Goal: Book appointment/travel/reservation

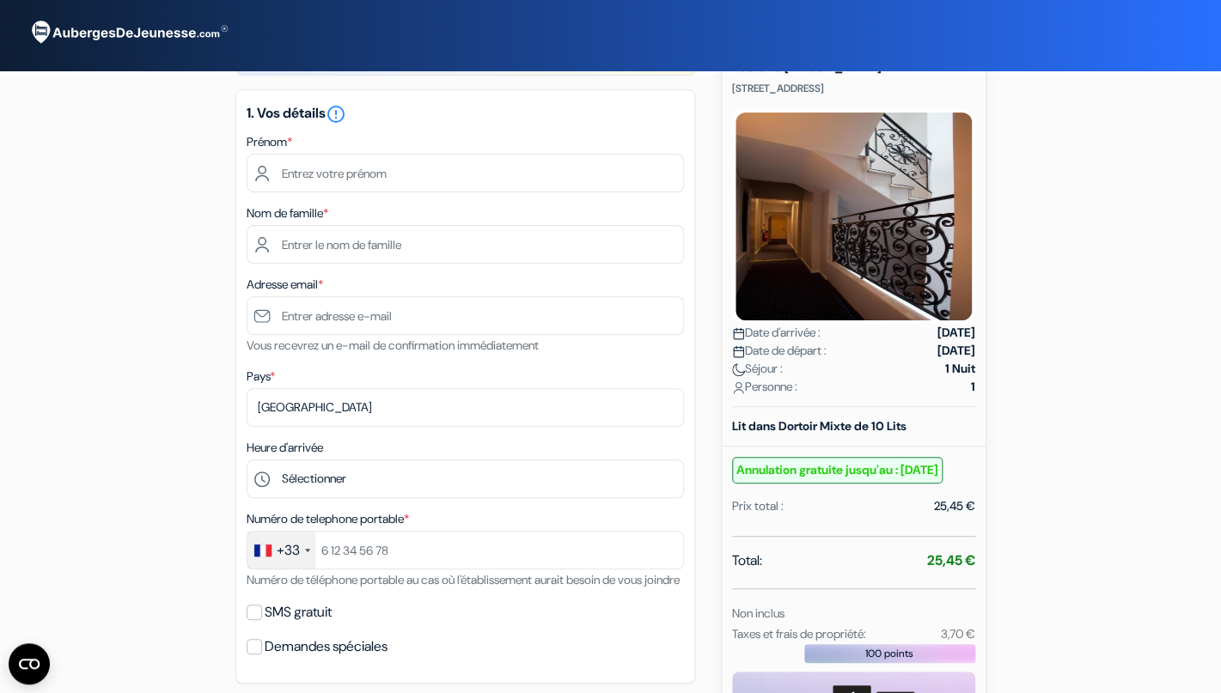
scroll to position [3, 0]
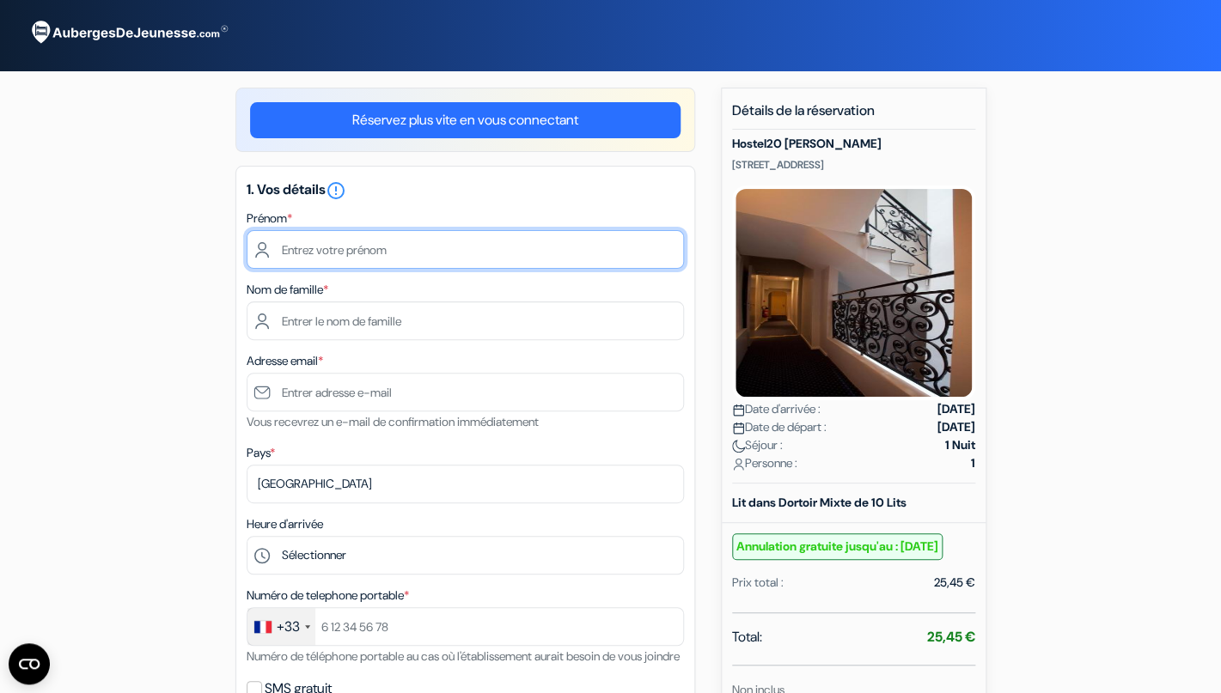
click at [291, 259] on input "text" at bounding box center [465, 249] width 437 height 39
type input "[PERSON_NAME]"
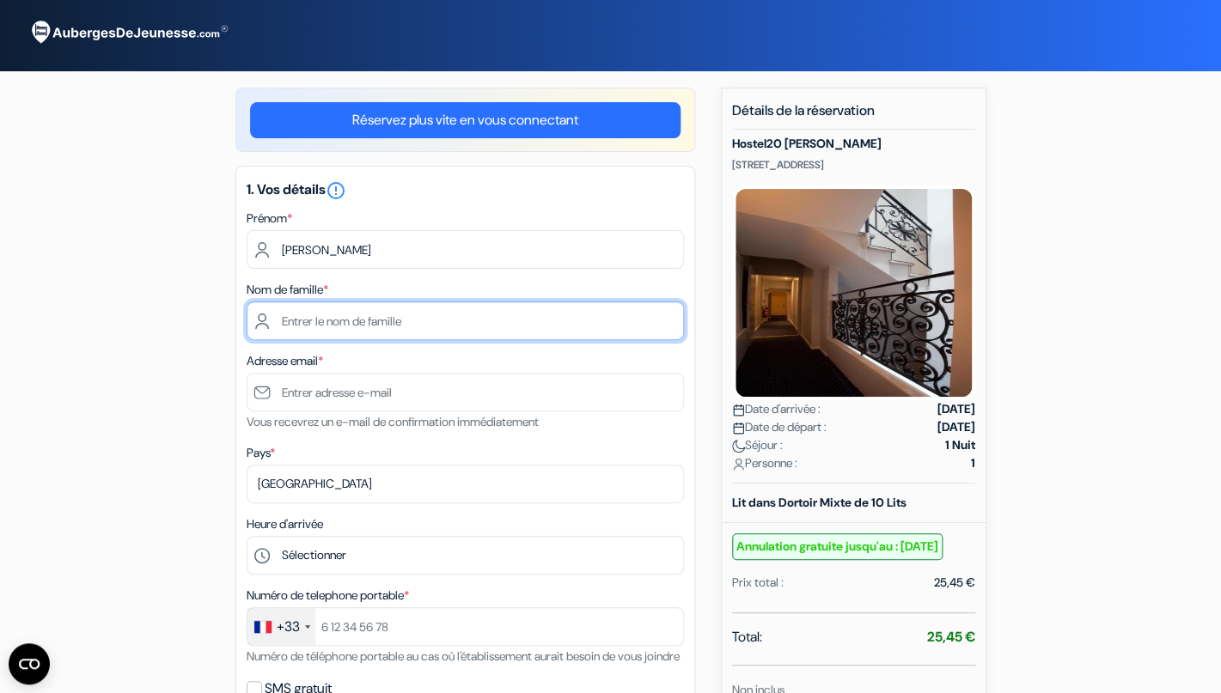
type input "TOUZET"
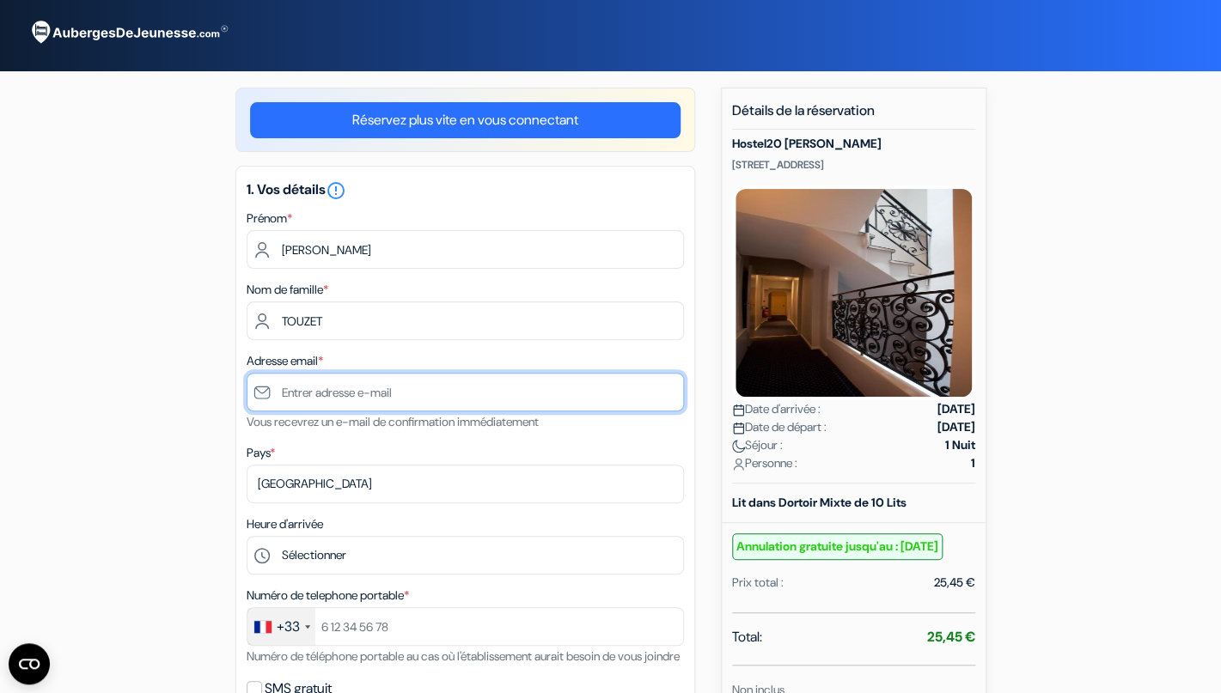
type input "[EMAIL_ADDRESS][DOMAIN_NAME]"
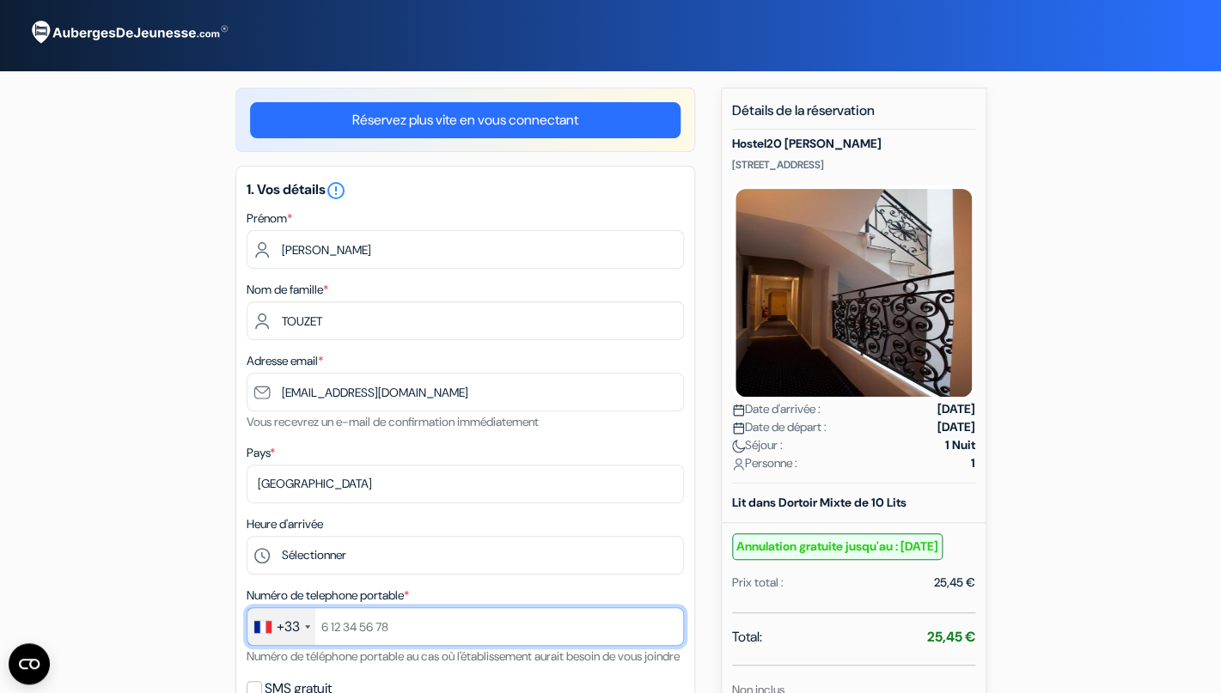
type input "0683196262"
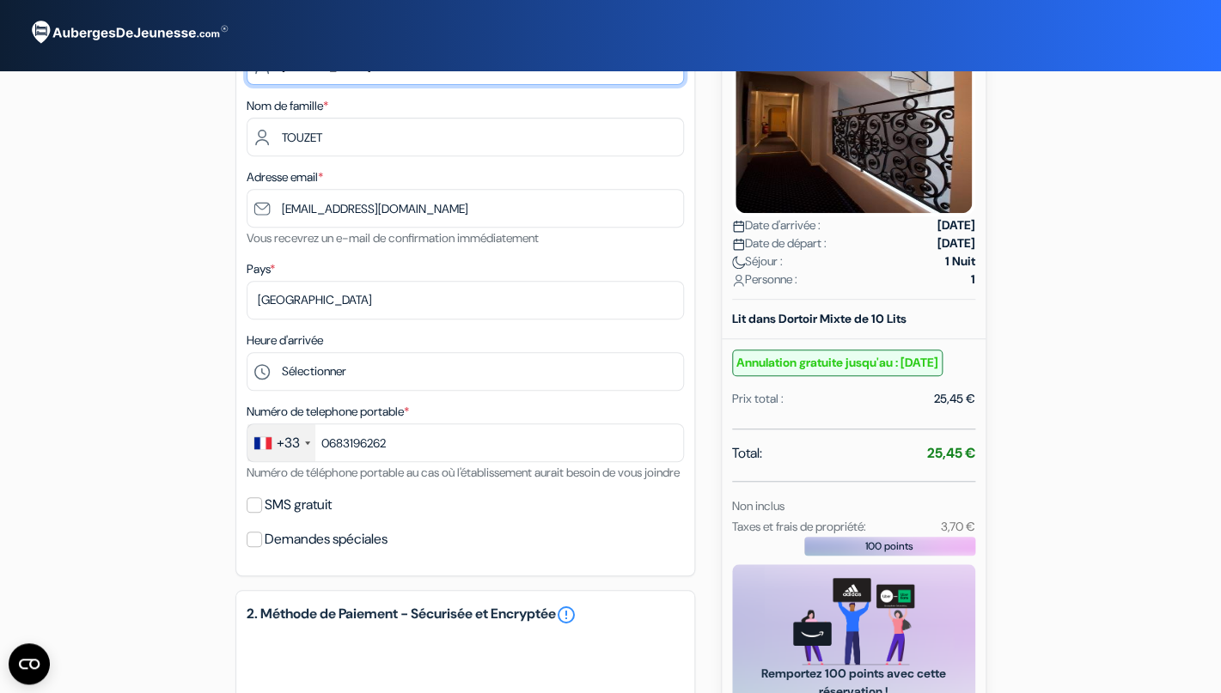
scroll to position [194, 0]
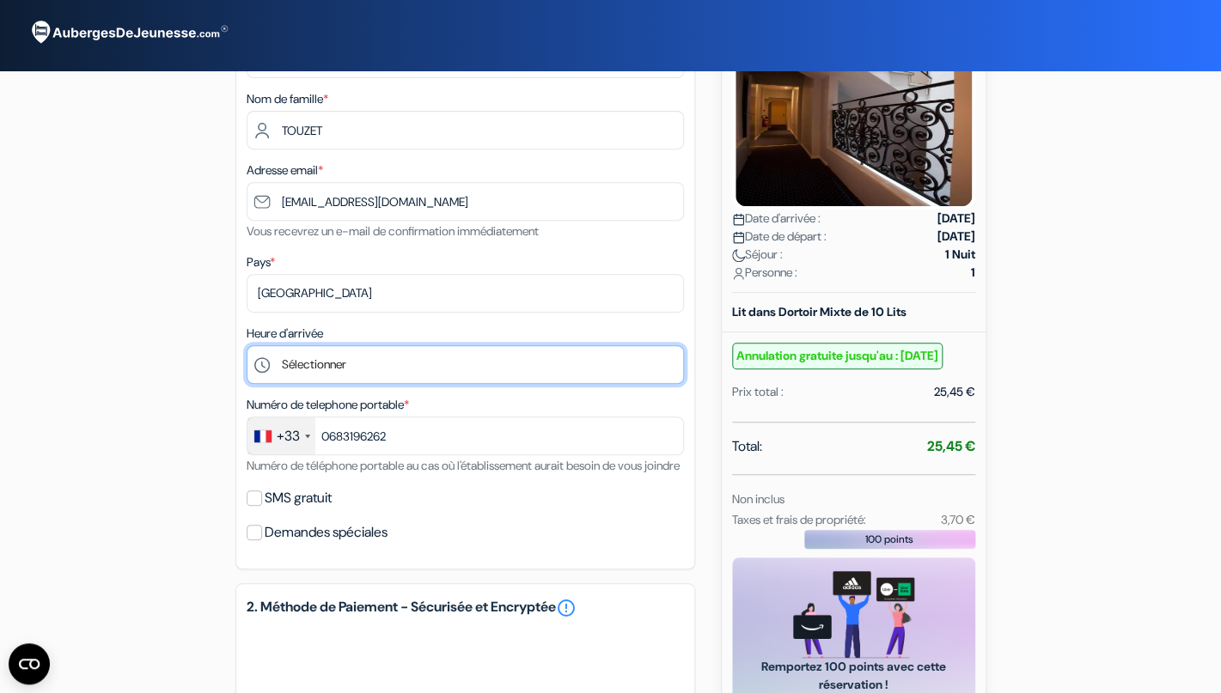
select select "18"
click option "18:00" at bounding box center [0, 0] width 0 height 0
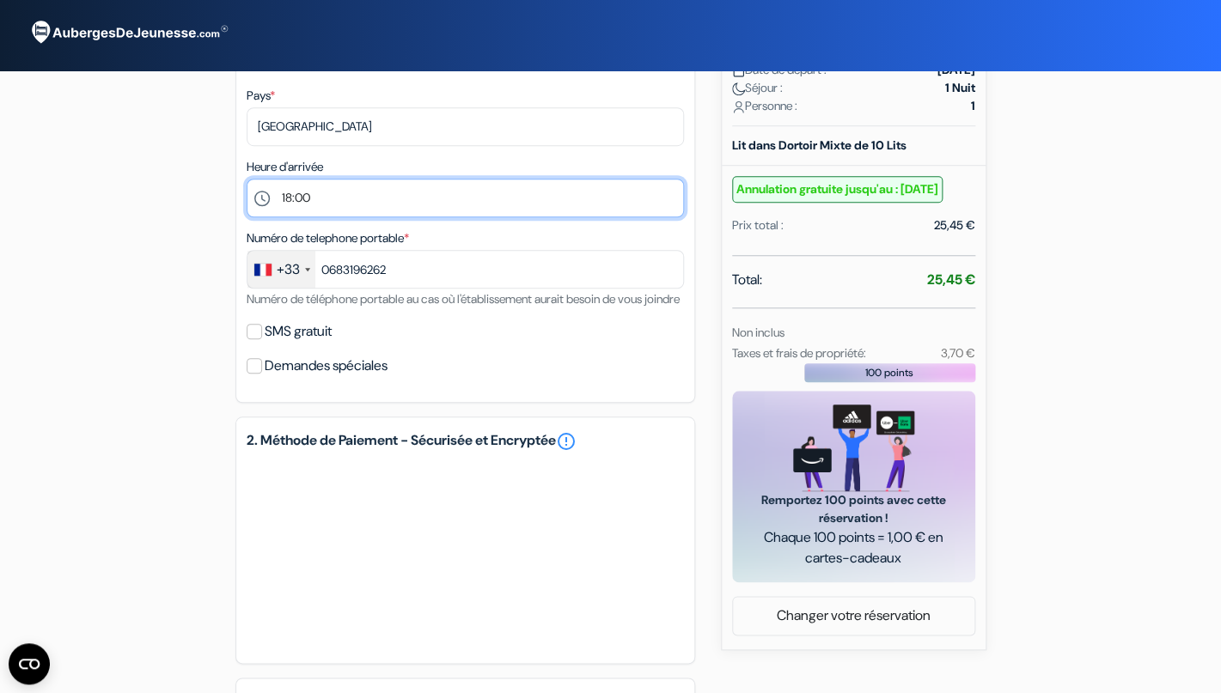
scroll to position [365, 0]
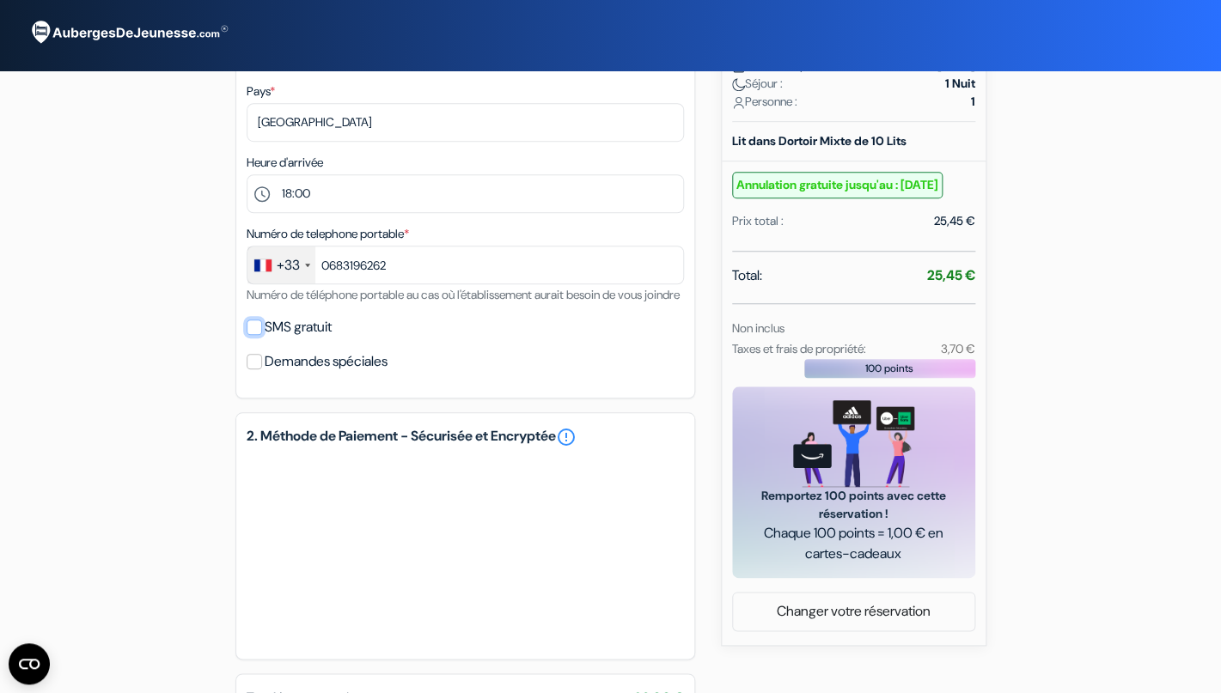
click at [258, 335] on input "SMS gratuit" at bounding box center [254, 327] width 15 height 15
checkbox input "true"
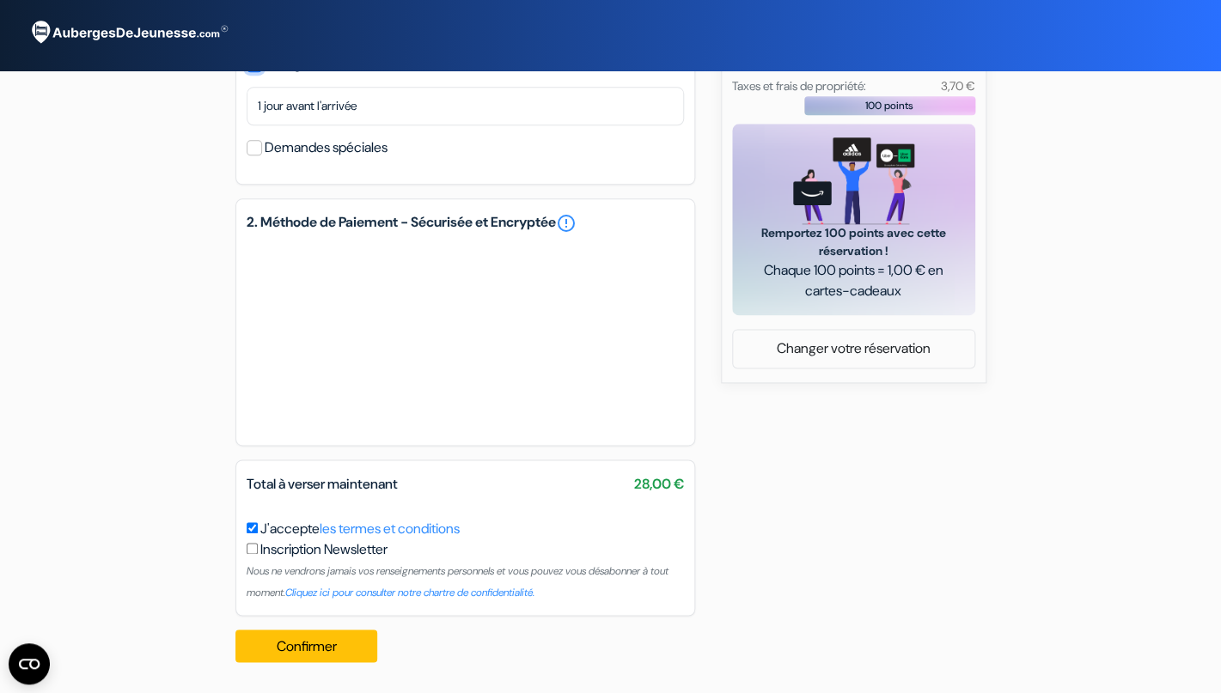
scroll to position [650, 0]
click at [295, 649] on button "Confirmer Loading..." at bounding box center [306, 646] width 143 height 33
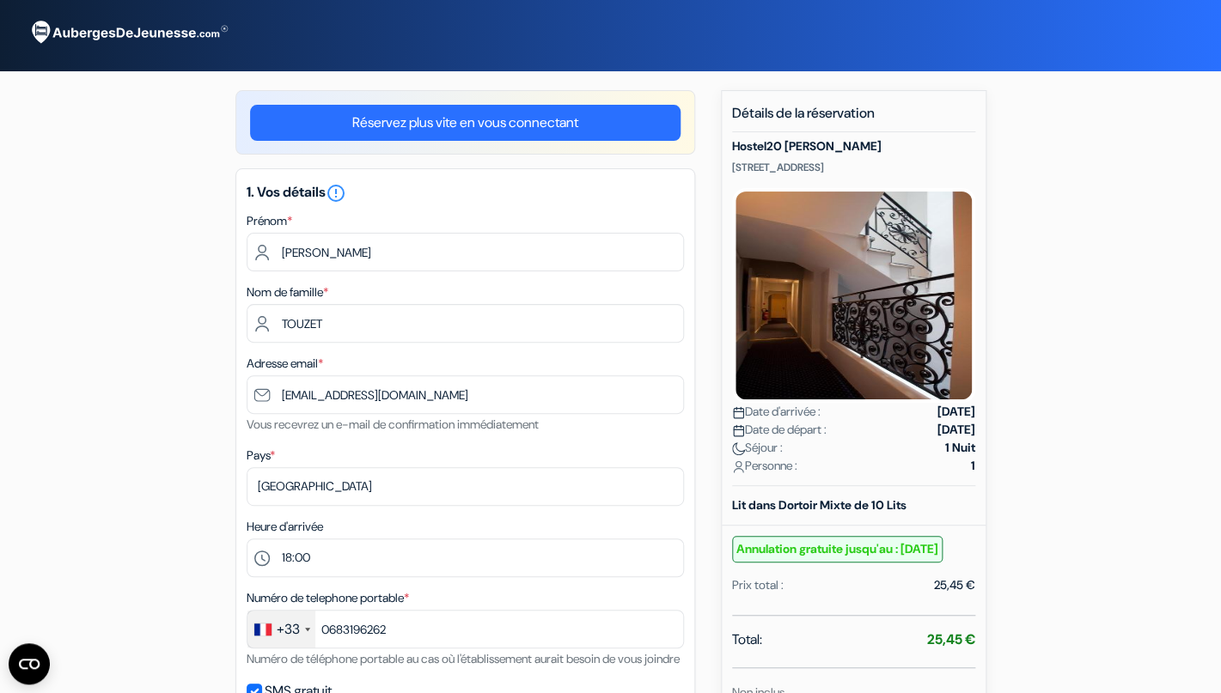
scroll to position [0, 0]
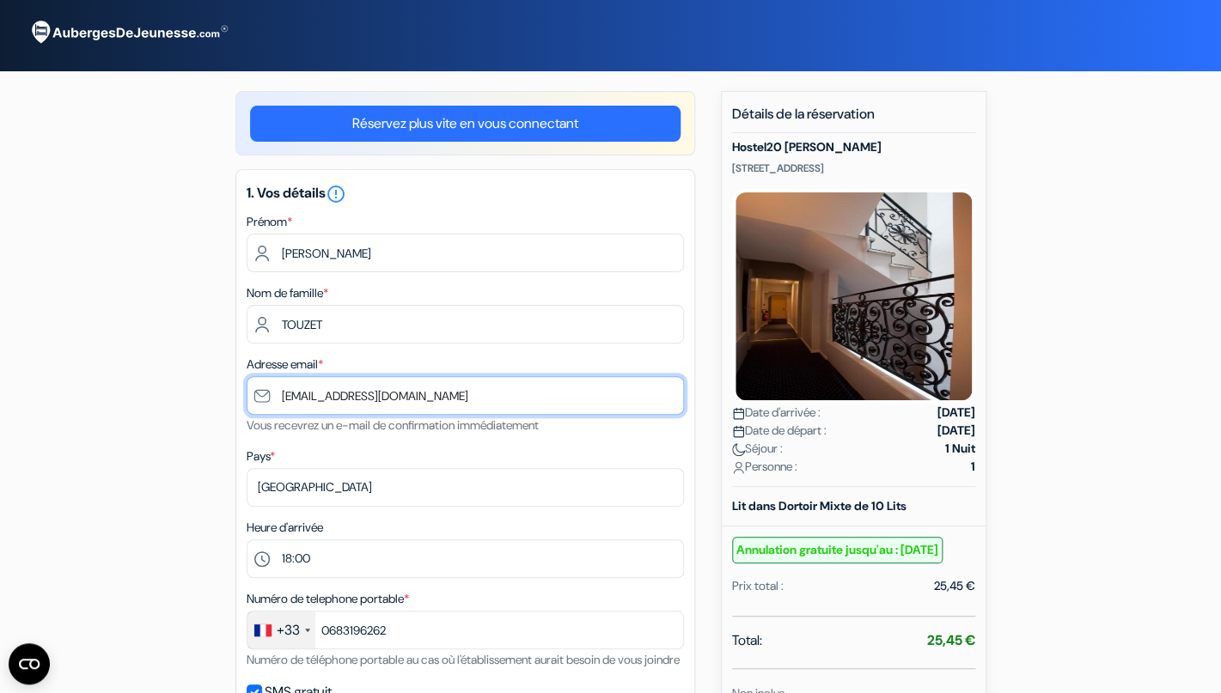
click at [282, 397] on input "[EMAIL_ADDRESS][DOMAIN_NAME]" at bounding box center [465, 395] width 437 height 39
